Goal: Task Accomplishment & Management: Manage account settings

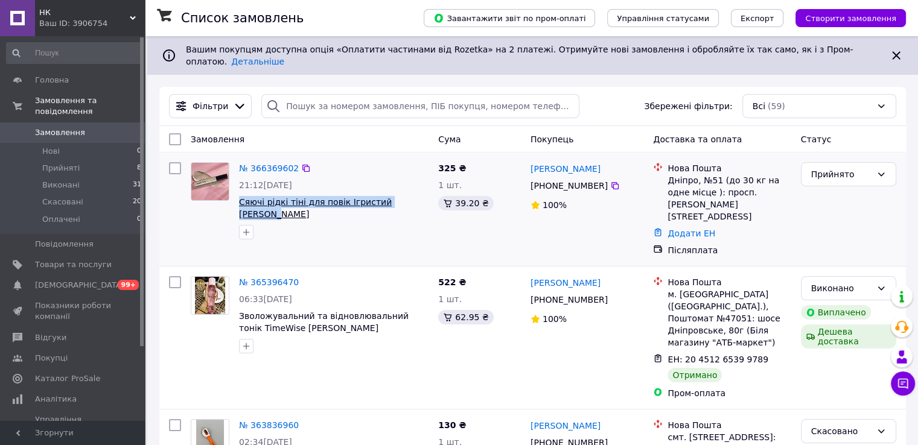
drag, startPoint x: 381, startPoint y: 199, endPoint x: 239, endPoint y: 194, distance: 142.6
click at [239, 196] on span "Сяючі рідкі тіні для повік Ігристий [PERSON_NAME]" at bounding box center [334, 208] width 190 height 24
drag, startPoint x: 287, startPoint y: 165, endPoint x: 291, endPoint y: 172, distance: 7.6
click at [291, 172] on div "№ 366369602 21:12[DATE] Сяючі рідкі тіні для повік Ігристий [PERSON_NAME]" at bounding box center [333, 201] width 199 height 87
click at [366, 197] on span "Сяючі рідкі тіні для повік Ігристий [PERSON_NAME]" at bounding box center [315, 208] width 153 height 22
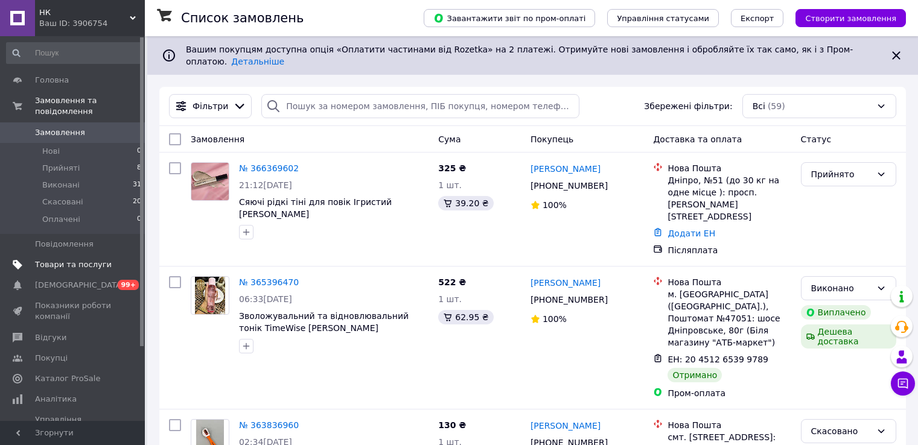
click at [107, 260] on span "Товари та послуги" at bounding box center [73, 265] width 77 height 11
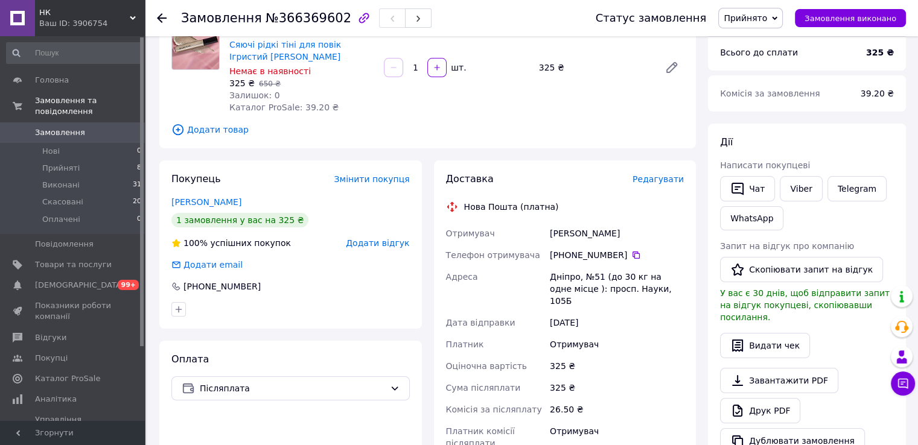
scroll to position [121, 0]
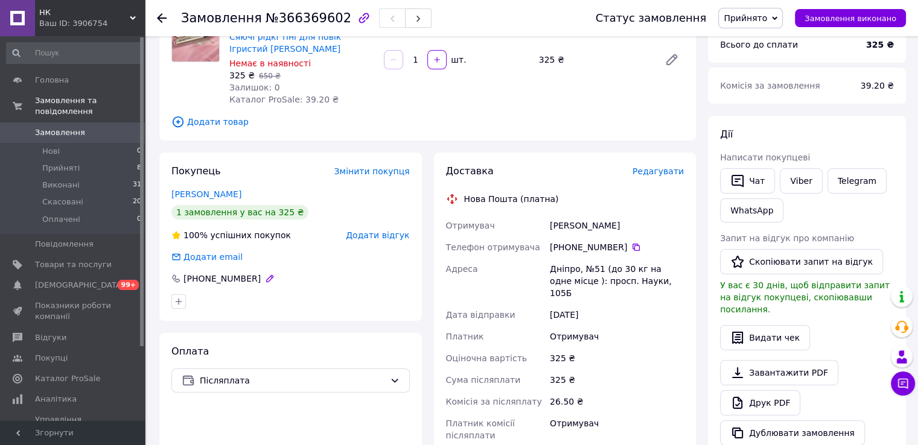
drag, startPoint x: 200, startPoint y: 279, endPoint x: 251, endPoint y: 276, distance: 51.4
click at [251, 276] on div "[PHONE_NUMBER]" at bounding box center [222, 279] width 80 height 12
copy div "0 95 578 65 94"
click at [572, 225] on div "Поповська Аня" at bounding box center [616, 226] width 139 height 22
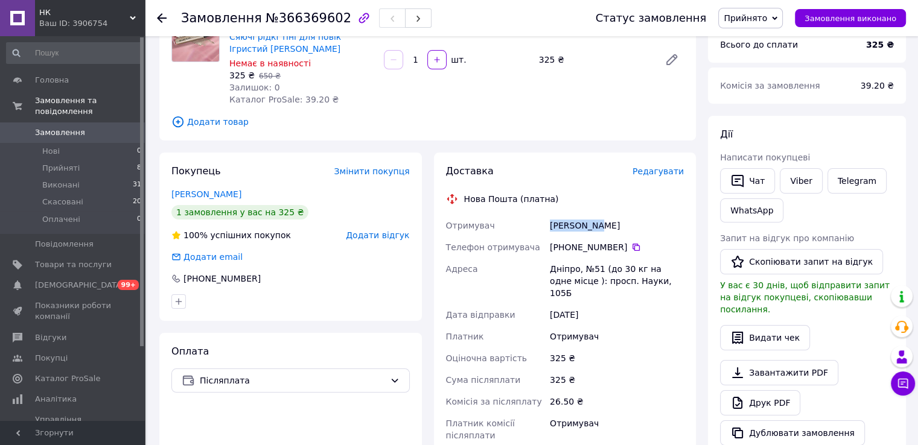
copy div "Поповська"
click at [600, 225] on div "Поповська Аня" at bounding box center [616, 226] width 139 height 22
copy div "Аня"
click at [560, 269] on div "Дніпро, №51 (до 30 кг на одне місце ): просп. Науки, 105Б" at bounding box center [616, 281] width 139 height 46
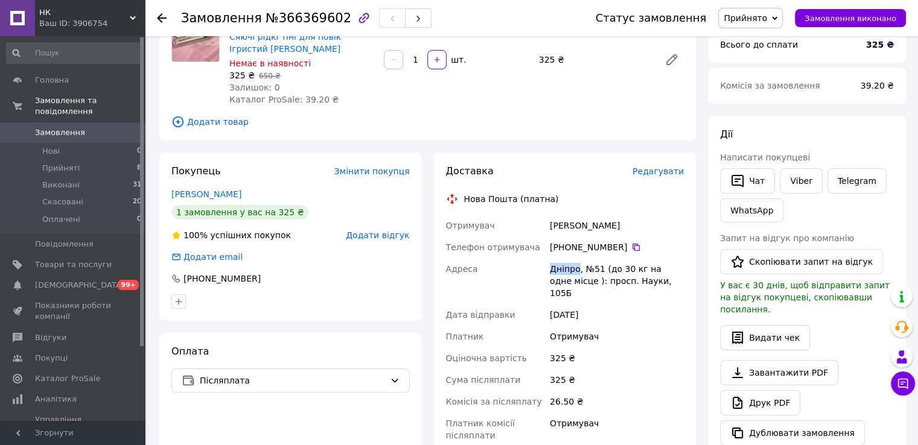
click at [560, 269] on div "Дніпро, №51 (до 30 кг на одне місце ): просп. Науки, 105Б" at bounding box center [616, 281] width 139 height 46
copy div "Дніпро"
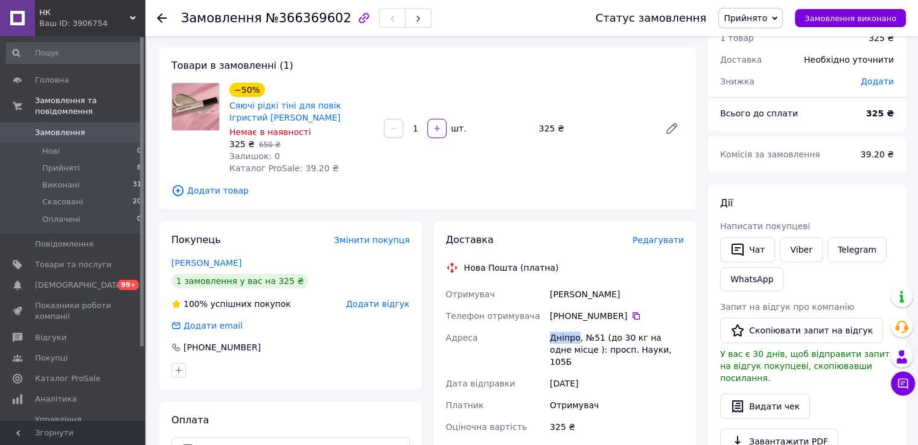
scroll to position [0, 0]
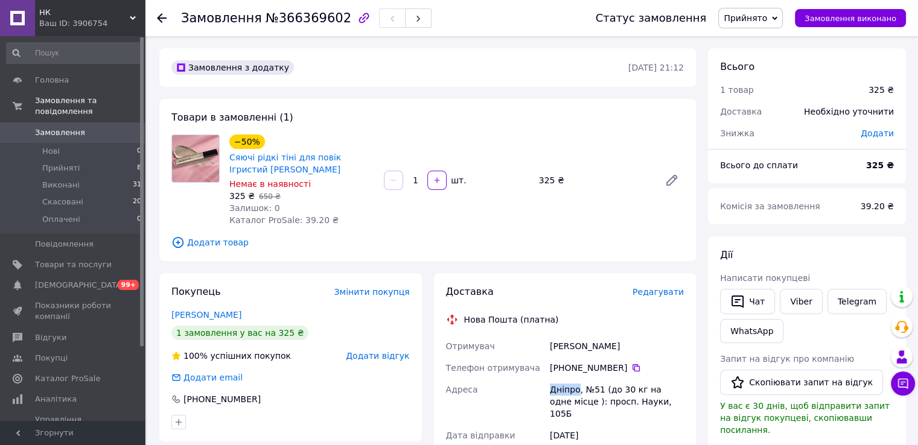
click at [65, 127] on span "Замовлення" at bounding box center [60, 132] width 50 height 11
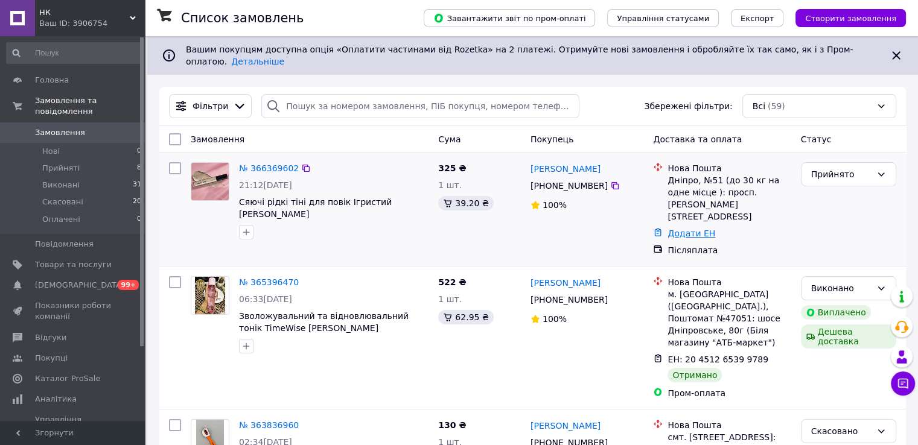
click at [683, 229] on link "Додати ЕН" at bounding box center [692, 234] width 48 height 10
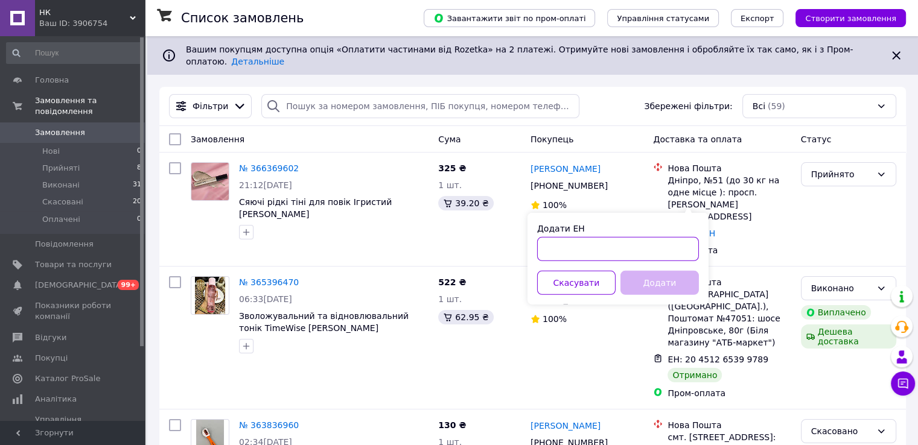
click at [581, 253] on input "Додати ЕН" at bounding box center [618, 249] width 162 height 24
paste input "20451269274596"
type input "20451269274596"
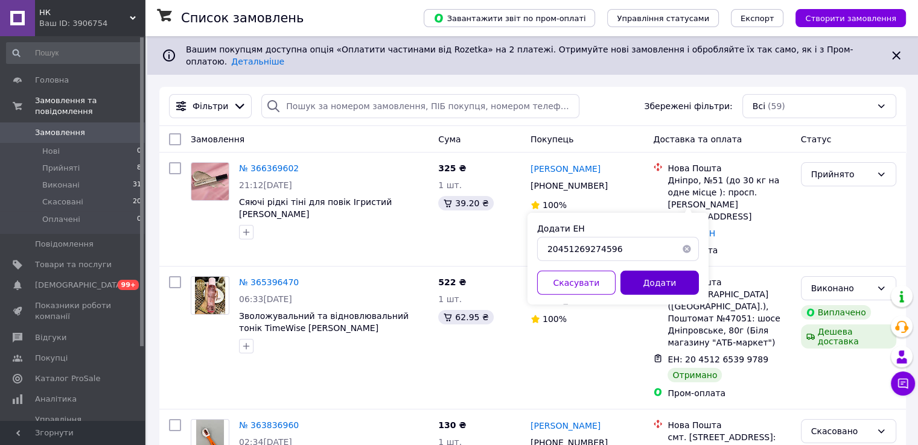
click at [656, 283] on button "Додати" at bounding box center [660, 283] width 78 height 24
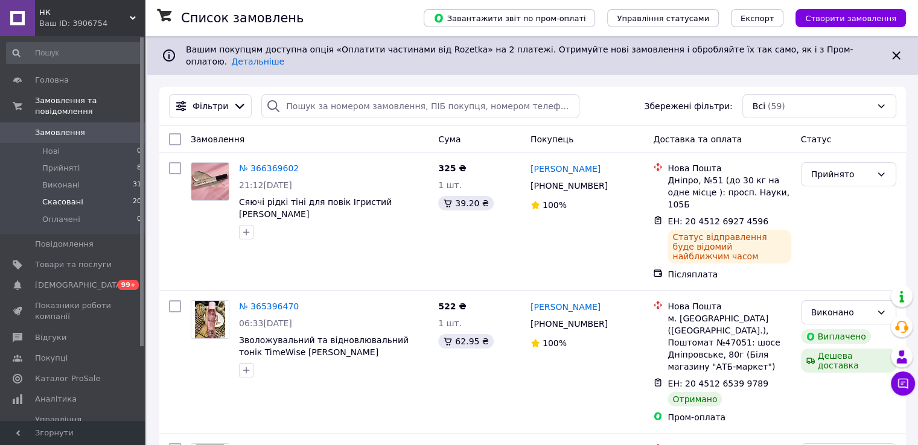
click at [89, 194] on li "Скасовані 20" at bounding box center [74, 202] width 148 height 17
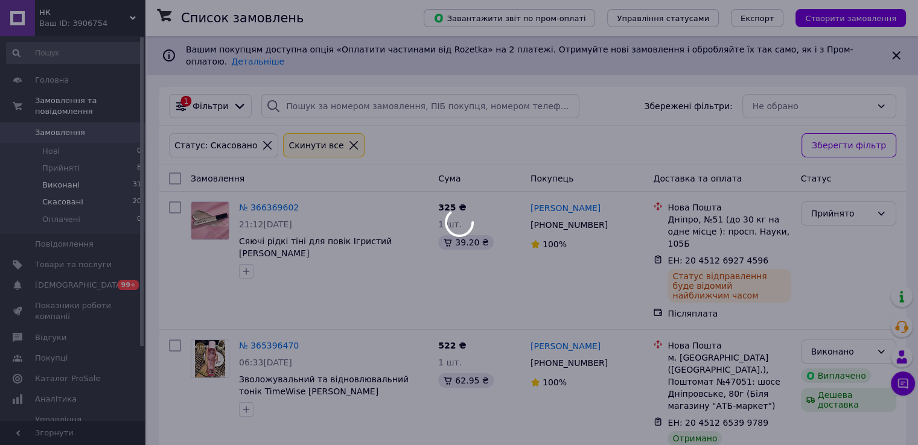
click at [85, 175] on div at bounding box center [459, 222] width 918 height 445
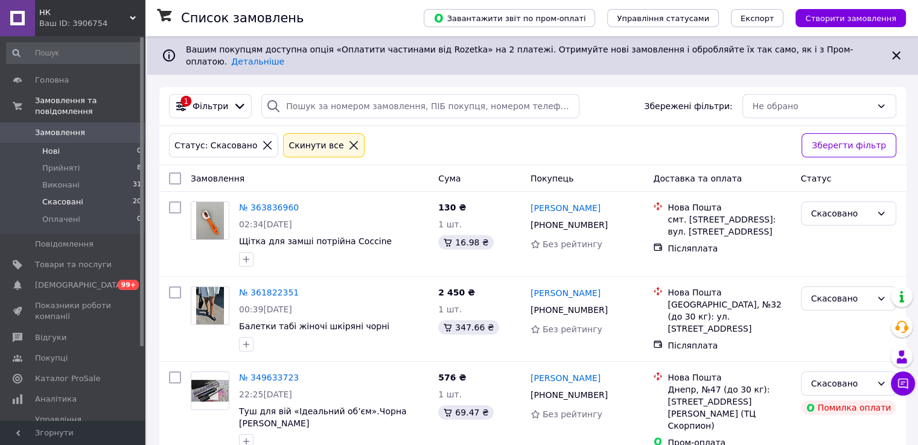
click at [71, 143] on li "Нові 0" at bounding box center [74, 151] width 148 height 17
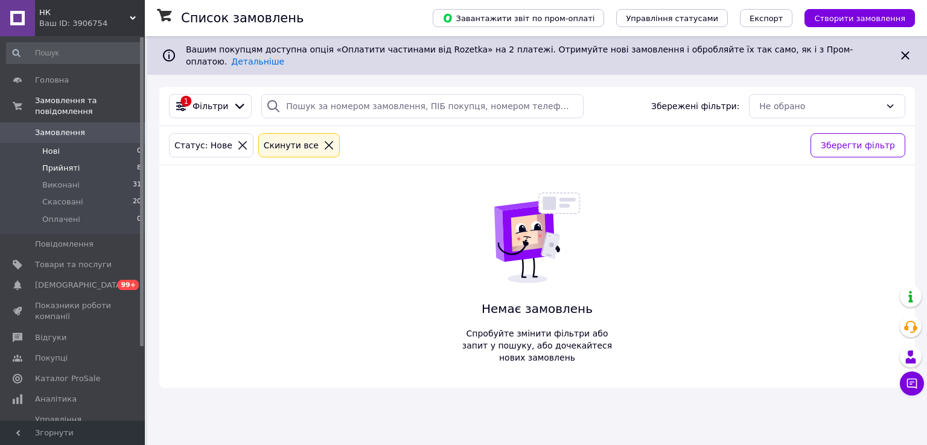
click at [85, 160] on li "Прийняті 8" at bounding box center [74, 168] width 148 height 17
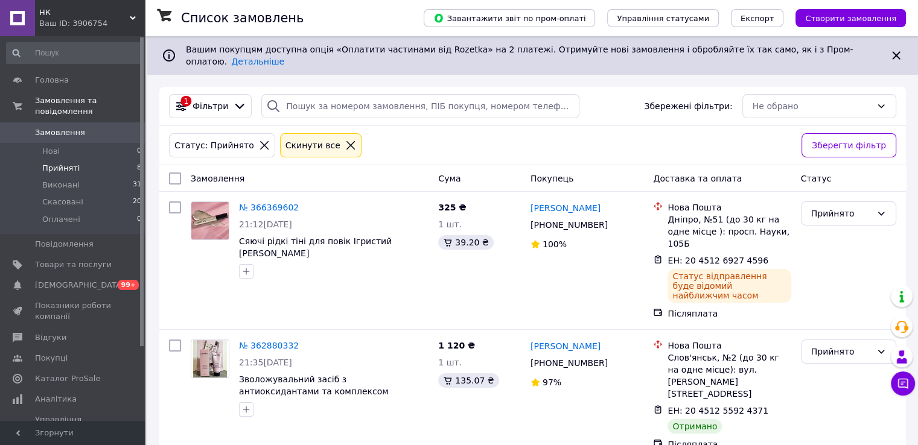
click at [345, 140] on icon at bounding box center [350, 145] width 11 height 11
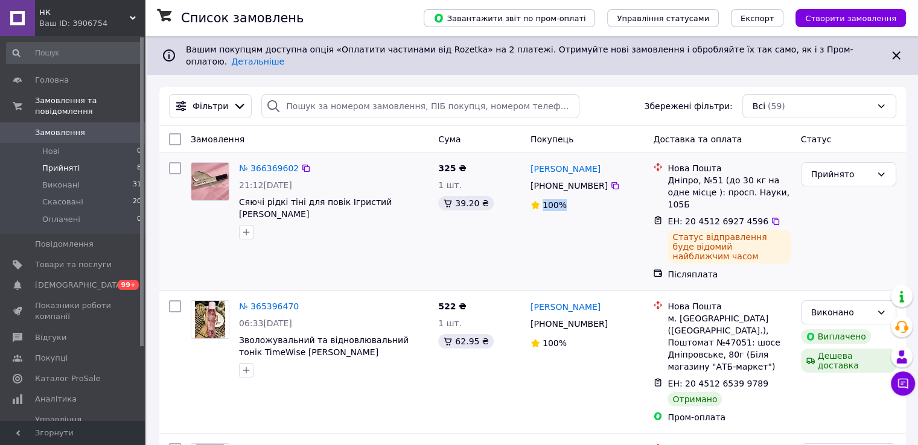
drag, startPoint x: 526, startPoint y: 200, endPoint x: 592, endPoint y: 199, distance: 65.2
click at [589, 199] on div "Аня Поповська +380 95 578 65 94 100%" at bounding box center [587, 222] width 123 height 128
click at [598, 220] on div "Аня Поповська +380 95 578 65 94 100%" at bounding box center [587, 222] width 123 height 128
click at [87, 213] on li "Оплачені 0" at bounding box center [74, 222] width 148 height 23
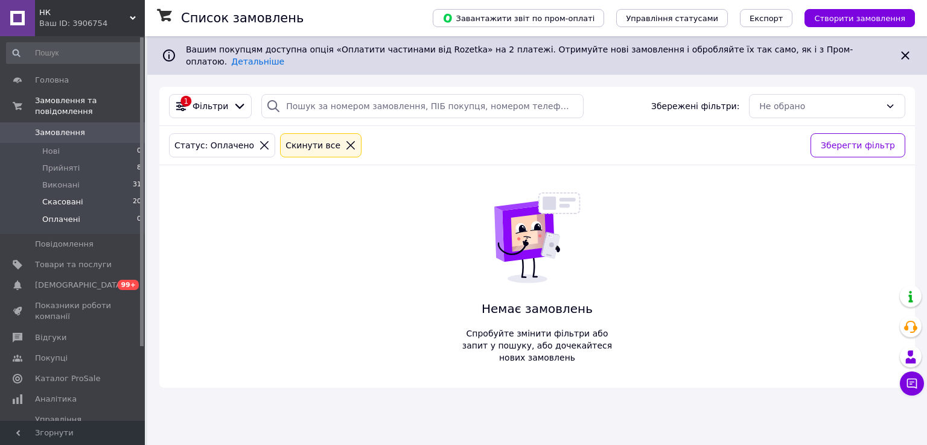
click at [91, 194] on li "Скасовані 20" at bounding box center [74, 202] width 148 height 17
